Goal: Information Seeking & Learning: Learn about a topic

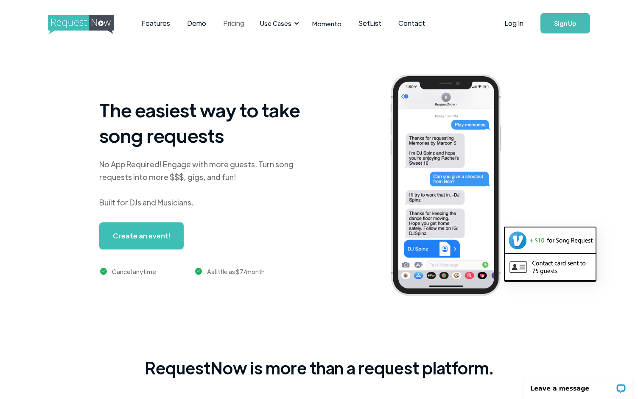
click at [229, 29] on link "Pricing" at bounding box center [233, 23] width 38 height 26
